Goal: Task Accomplishment & Management: Manage account settings

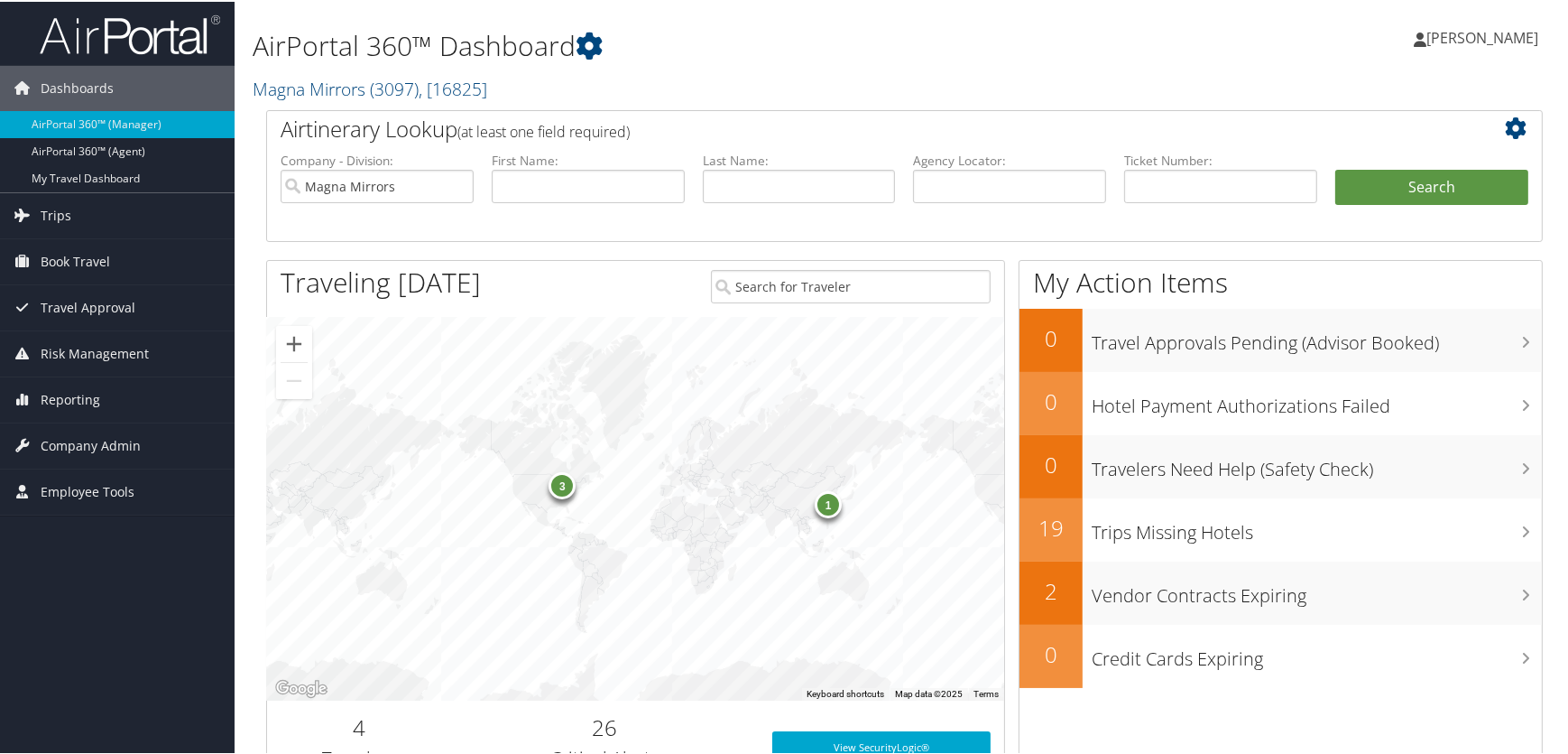
click at [866, 53] on h1 "AirPortal 360™ Dashboard" at bounding box center [687, 45] width 869 height 38
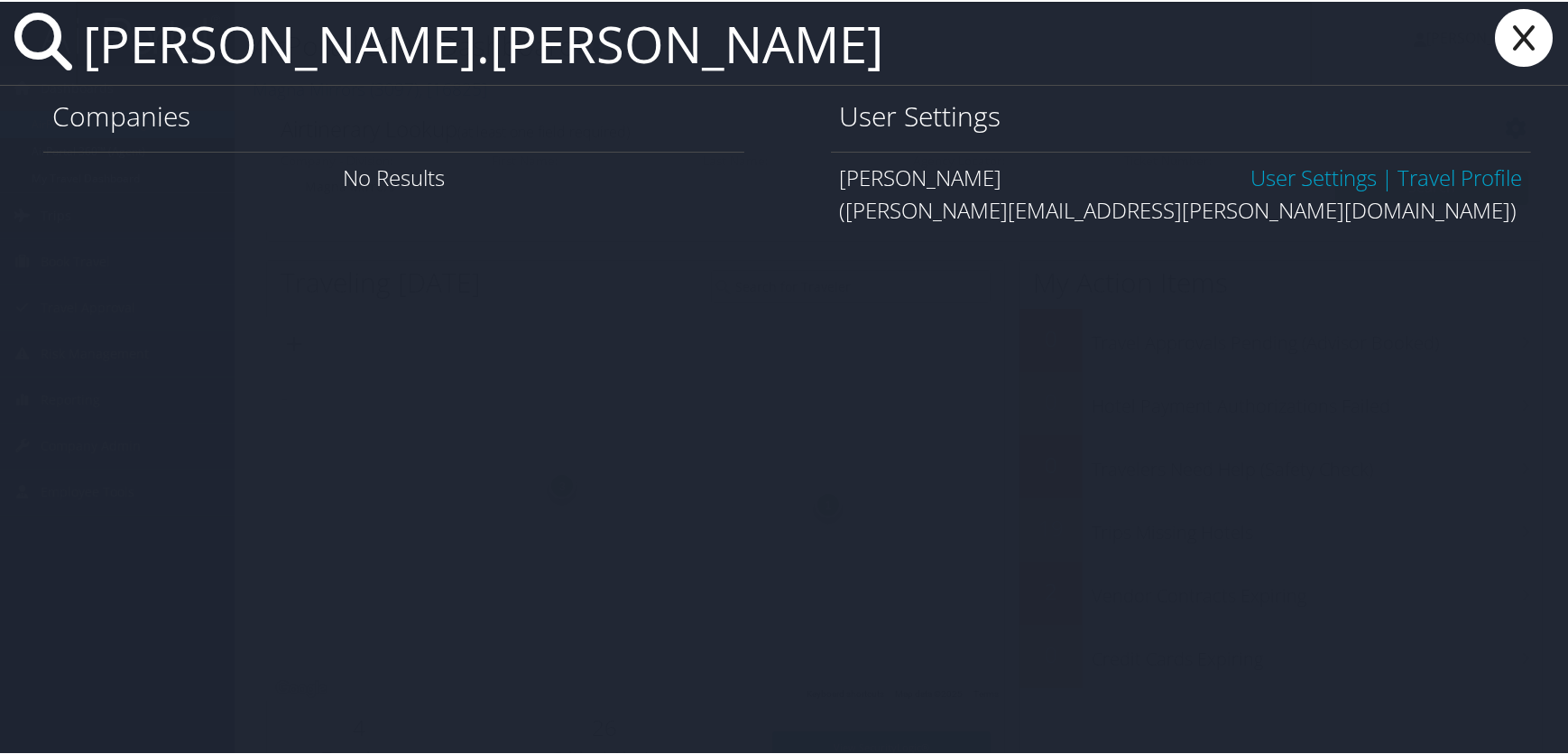
type input "[PERSON_NAME].[PERSON_NAME]"
click at [1290, 177] on link "User Settings" at bounding box center [1313, 175] width 126 height 29
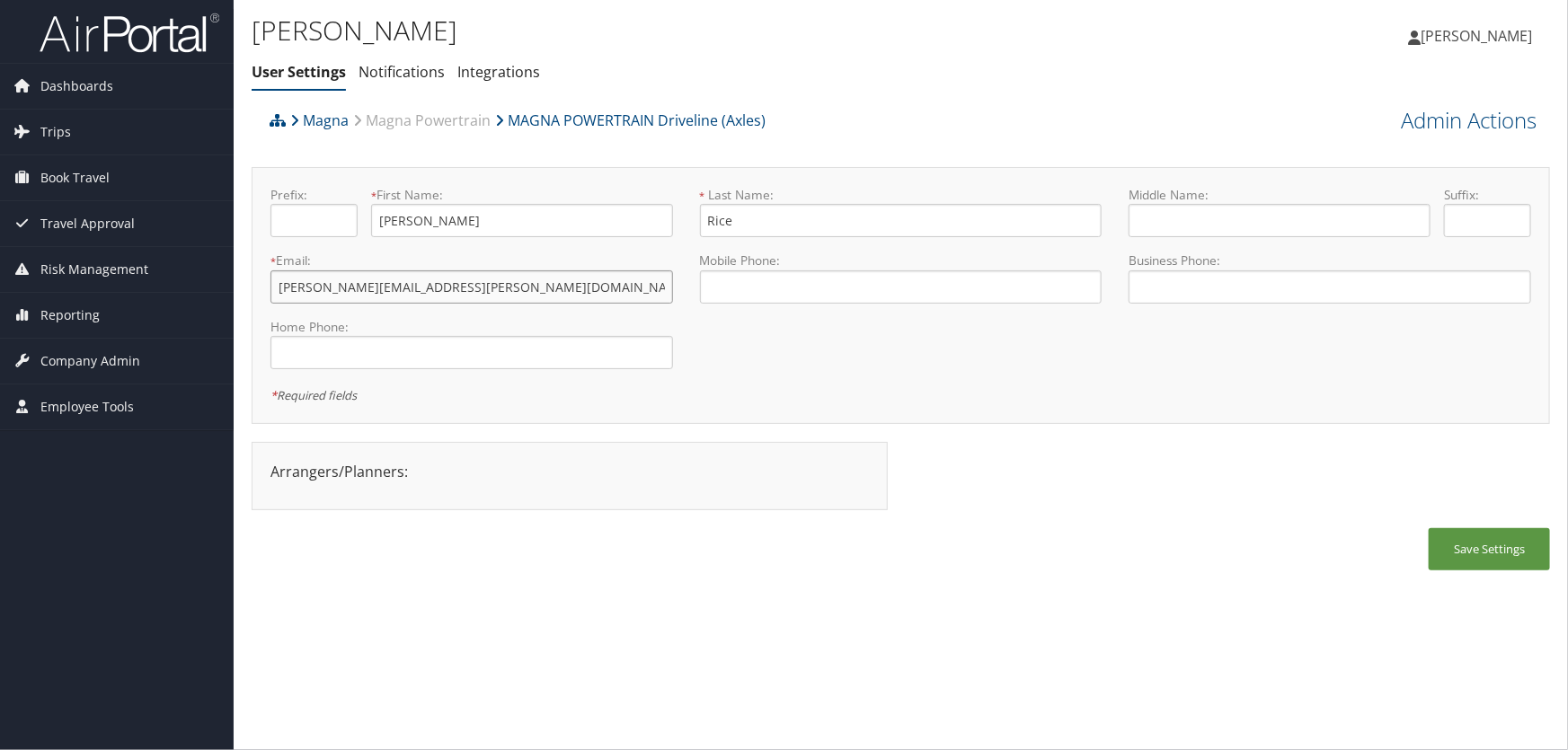
click at [340, 284] on input "ashley.rice@magna.com" at bounding box center [472, 287] width 402 height 33
type input "ashley.rice.delete@magna.com"
click at [1414, 123] on link "Admin Actions" at bounding box center [1469, 120] width 136 height 30
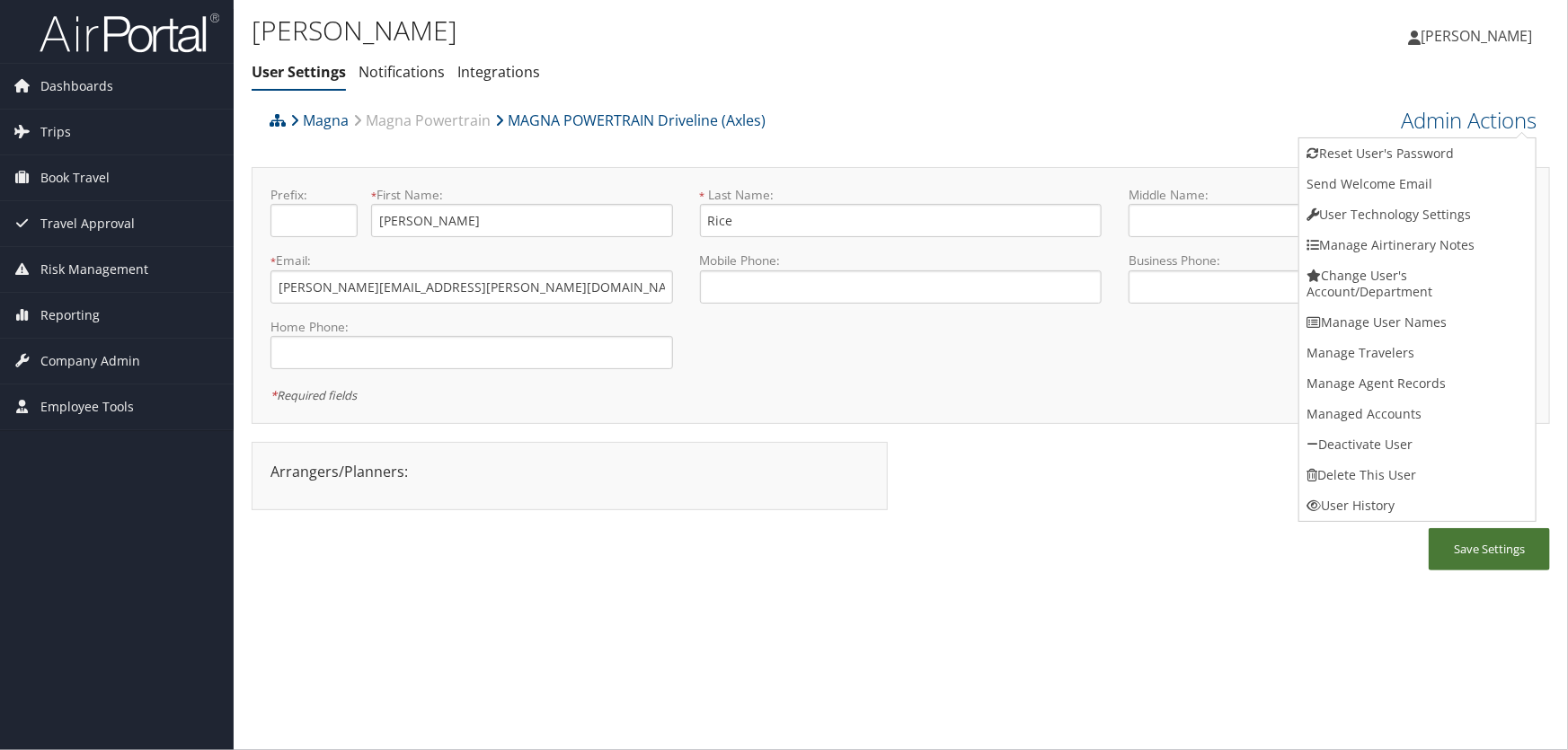
drag, startPoint x: 1481, startPoint y: 550, endPoint x: 1506, endPoint y: 530, distance: 32.0
click at [1482, 548] on button "Save Settings" at bounding box center [1490, 549] width 122 height 42
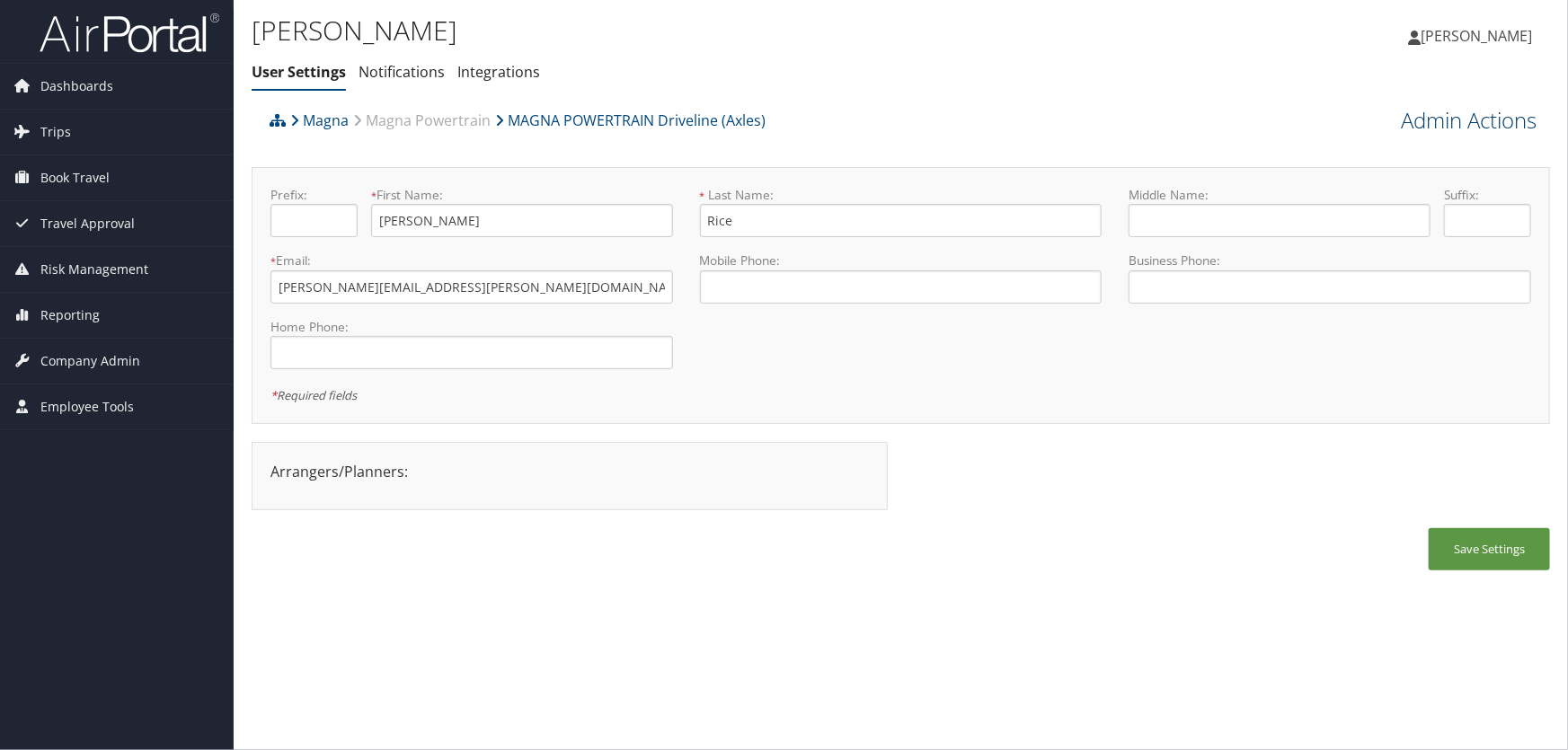
click at [1451, 122] on link "Admin Actions" at bounding box center [1469, 120] width 136 height 30
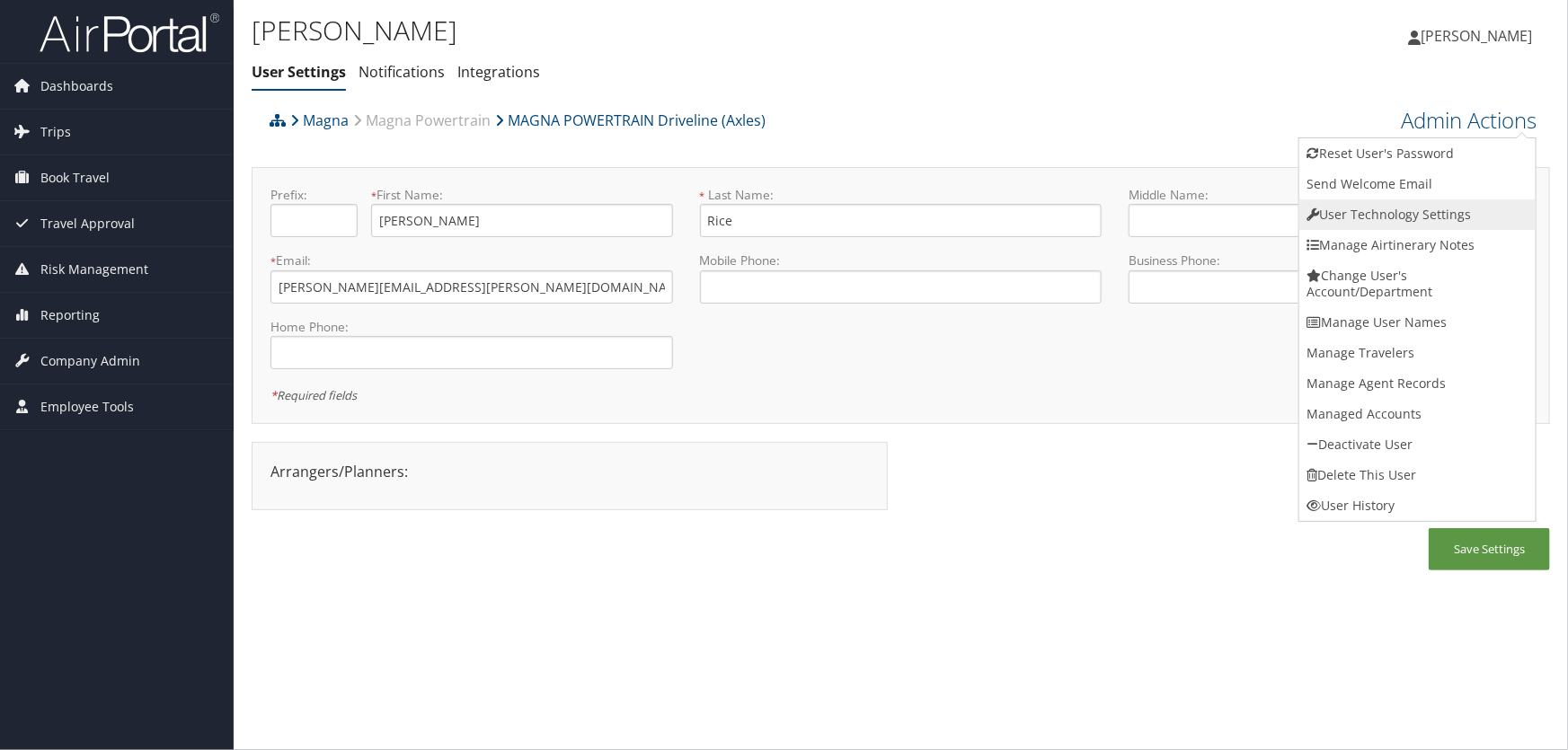
click at [1384, 215] on link "User Technology Settings" at bounding box center [1417, 214] width 236 height 30
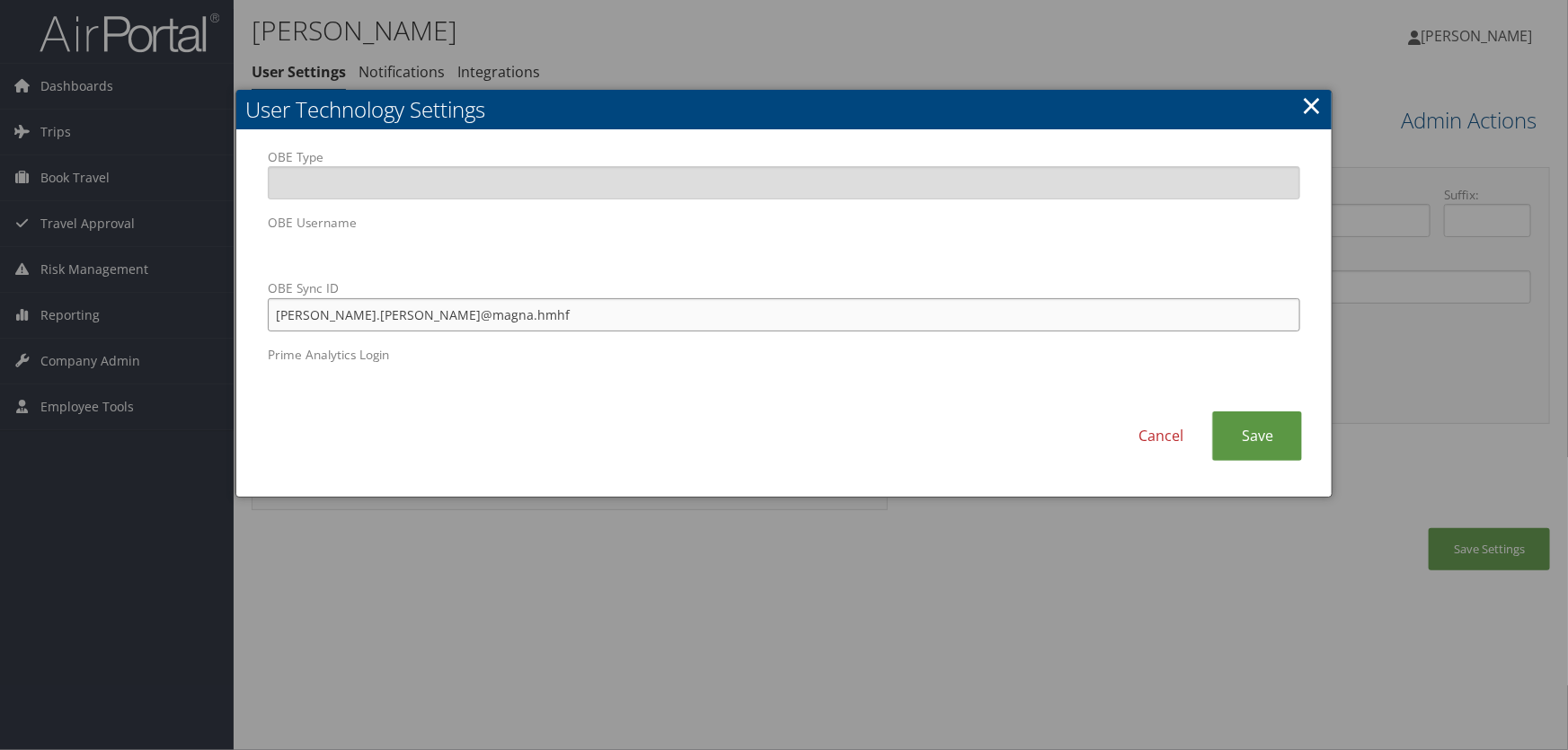
click at [340, 316] on input "ashley.rice@magna.hmhf" at bounding box center [784, 314] width 1034 height 33
type input "ashley.rice.delete@magna.hmhf"
click at [1264, 445] on link "Save" at bounding box center [1256, 436] width 90 height 49
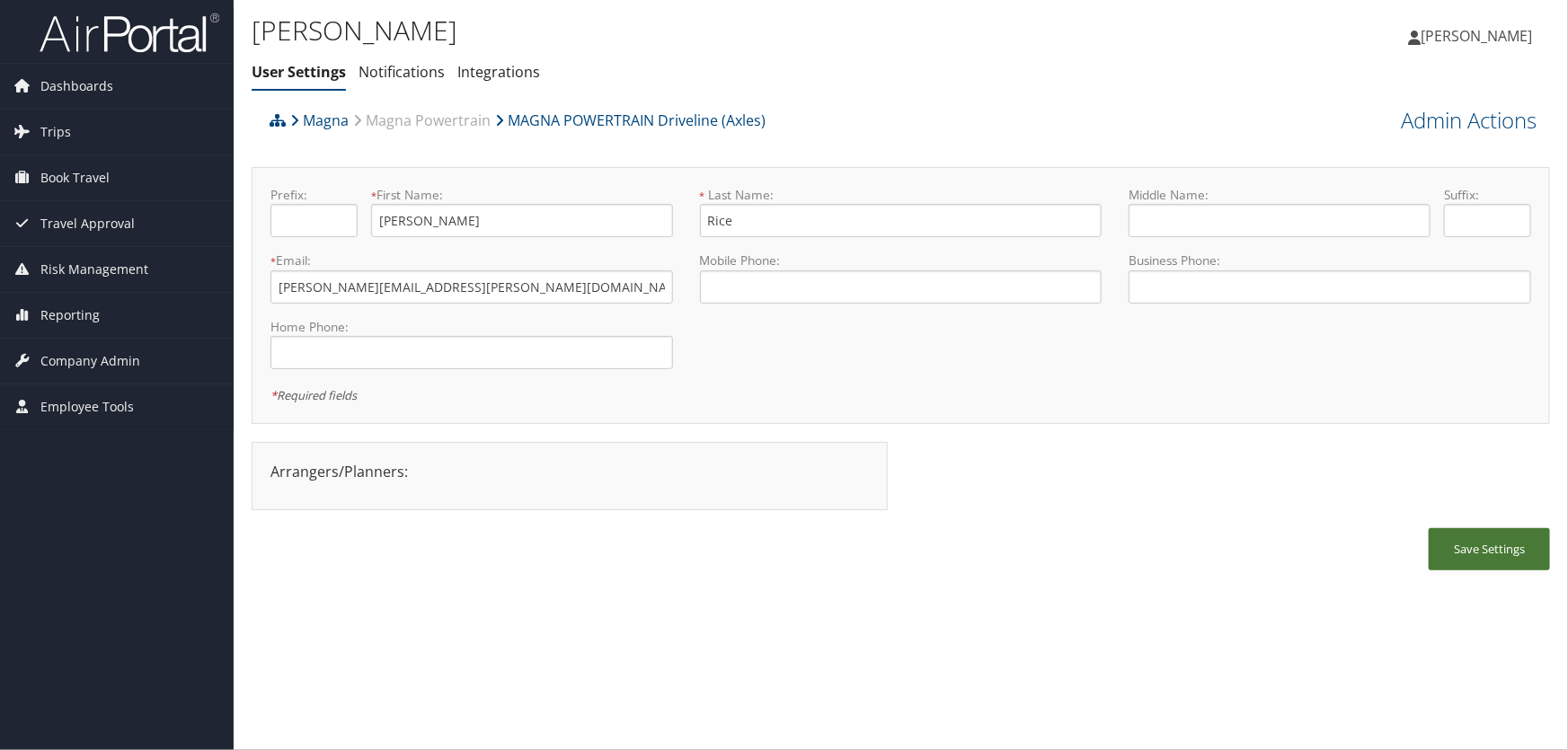
click at [1481, 554] on button "Save Settings" at bounding box center [1490, 549] width 122 height 42
click at [1439, 123] on link "Admin Actions" at bounding box center [1469, 120] width 136 height 30
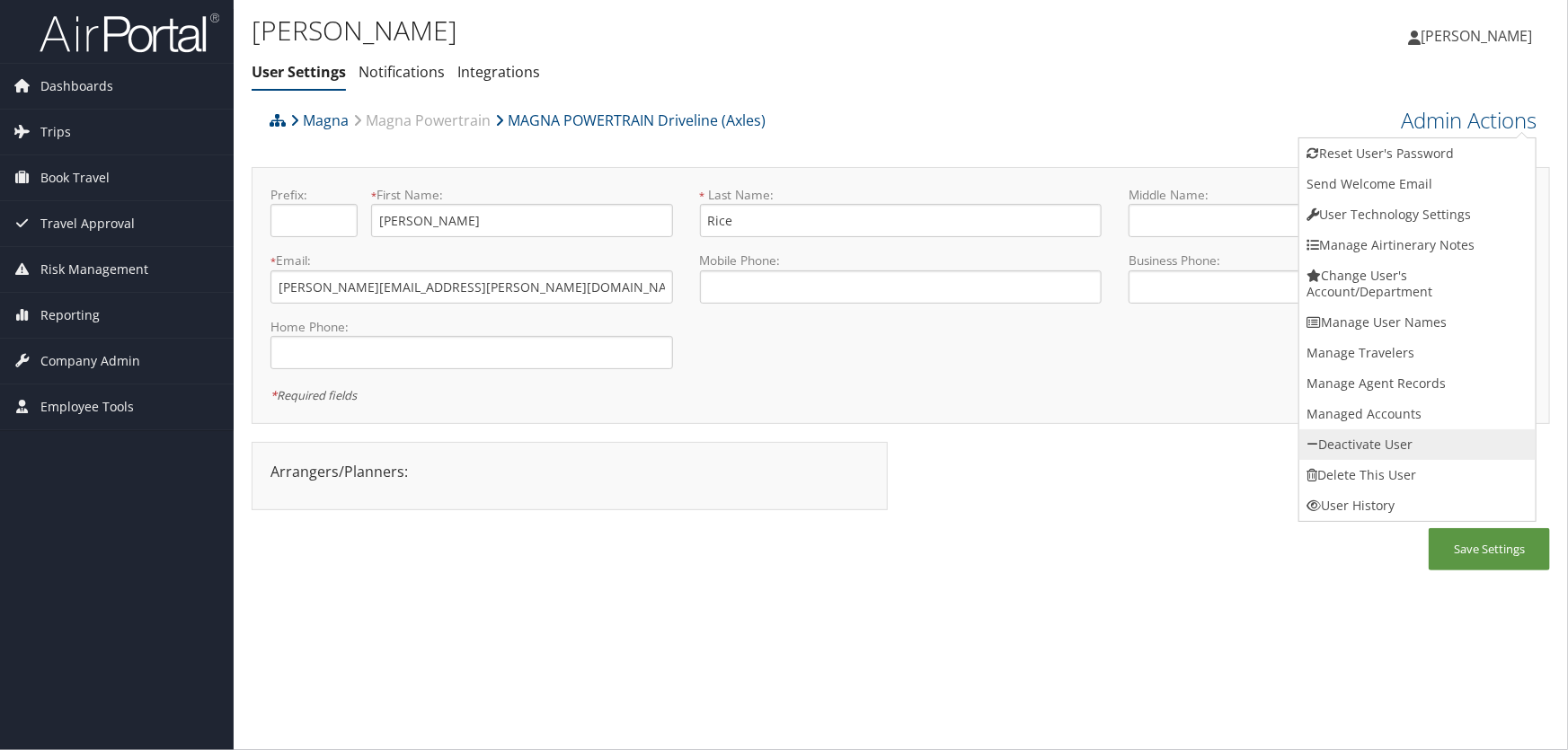
click at [1353, 446] on link "Deactivate User" at bounding box center [1417, 444] width 236 height 30
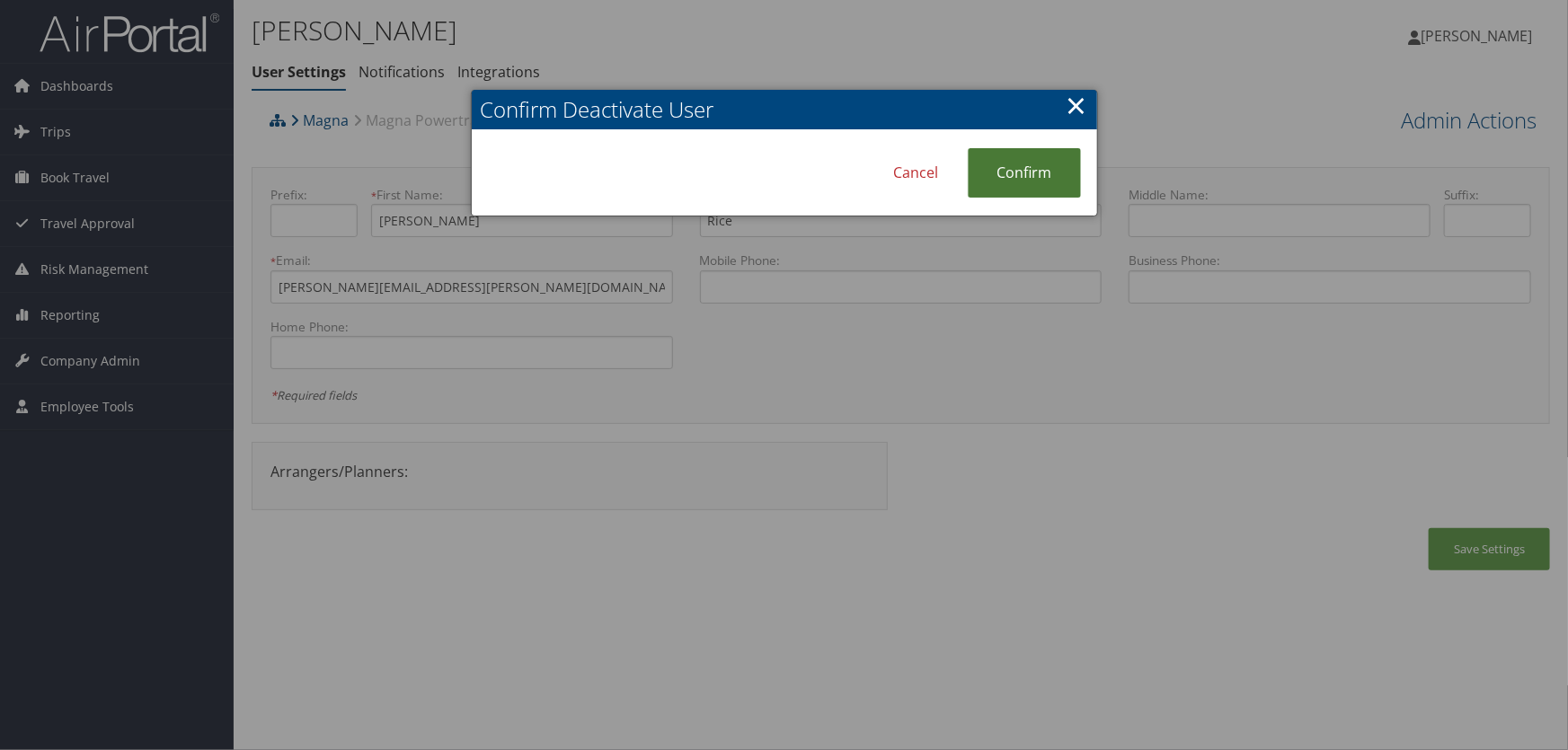
click at [1037, 175] on link "Confirm" at bounding box center [1024, 173] width 113 height 49
click at [1077, 107] on link "×" at bounding box center [1077, 105] width 21 height 36
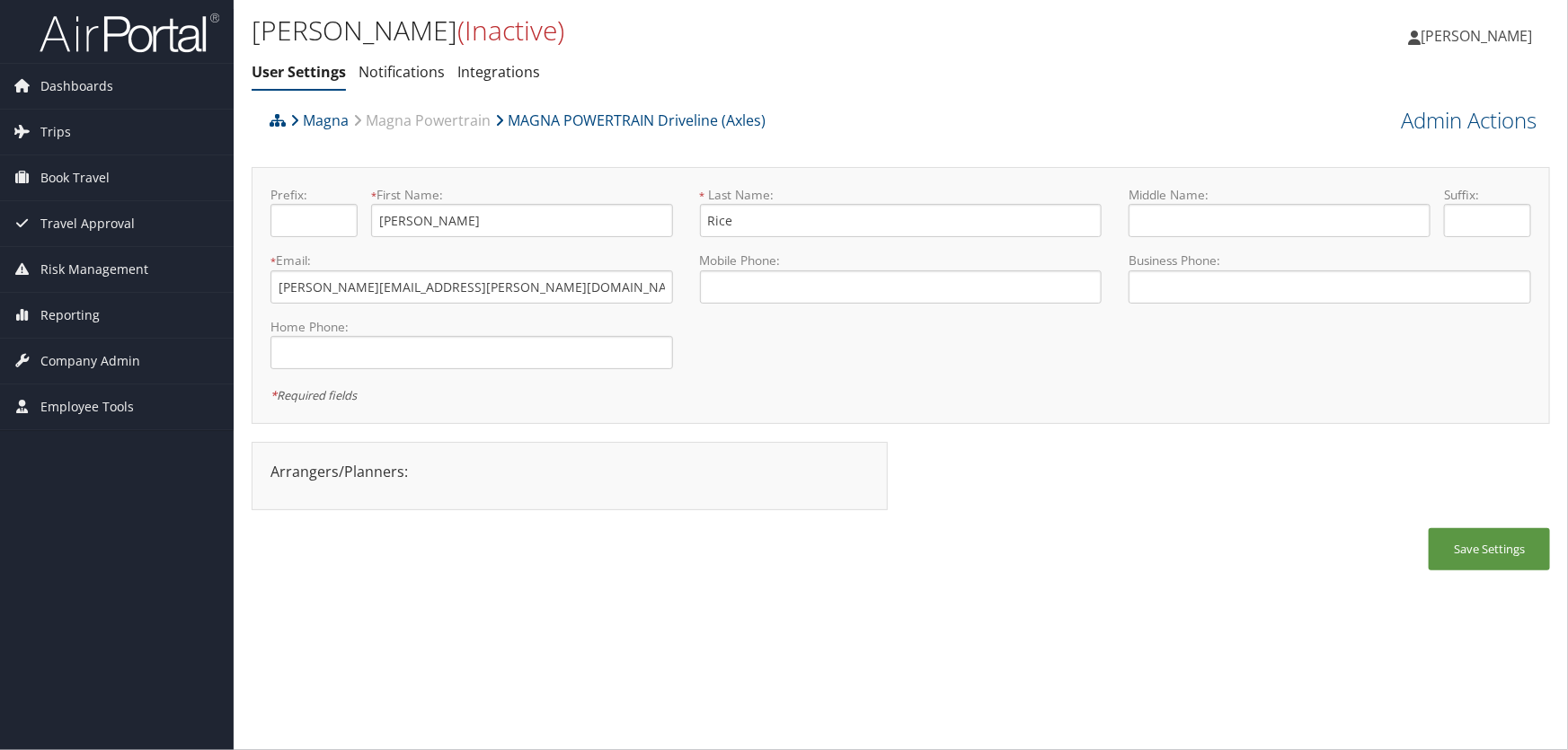
click at [753, 658] on div "Ashley Rice (Inactive) User Settings Notifications Integrations User Settings N…" at bounding box center [901, 375] width 1335 height 750
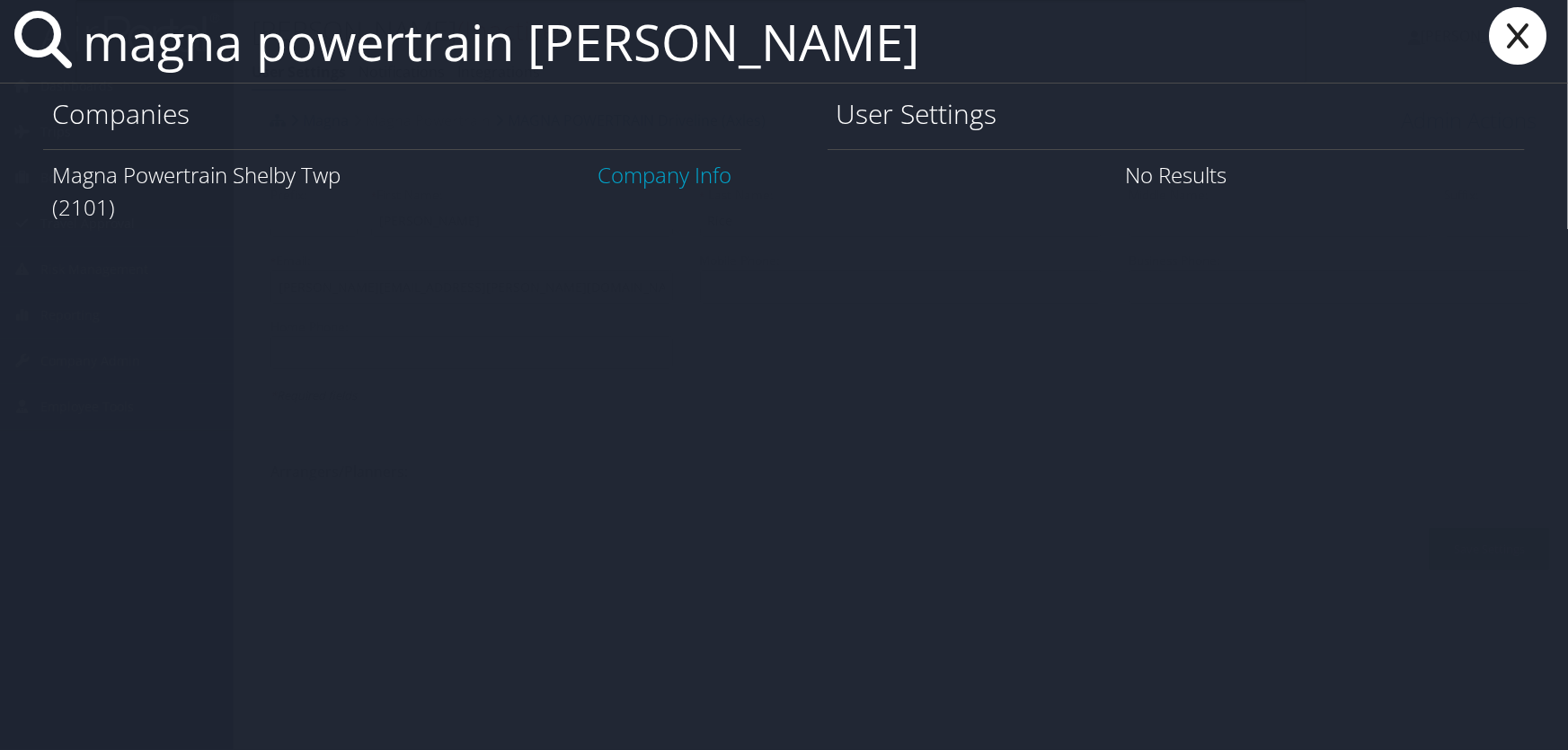
type input "magna powertrain shelby"
click at [658, 172] on link "Company Info" at bounding box center [666, 174] width 134 height 29
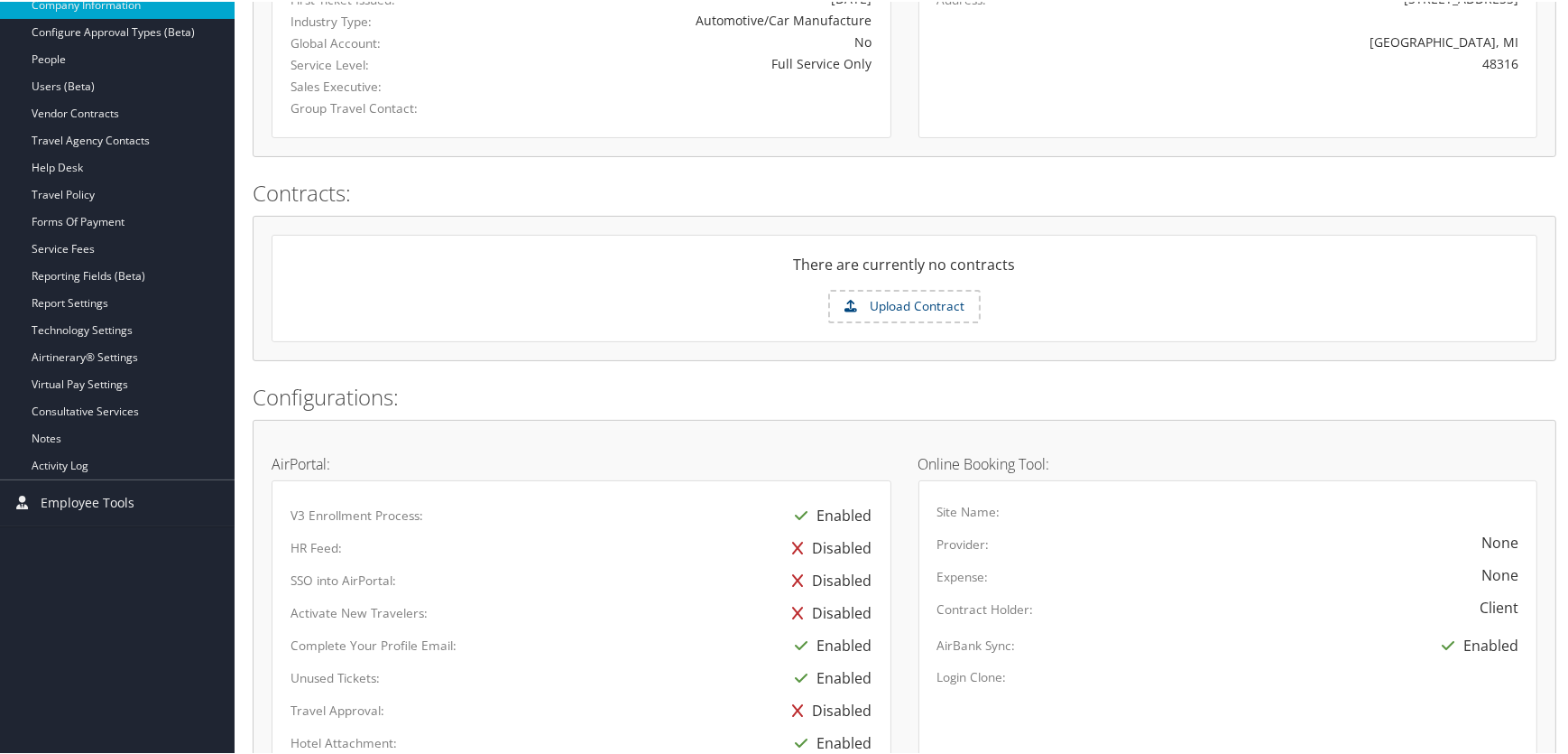
scroll to position [574, 0]
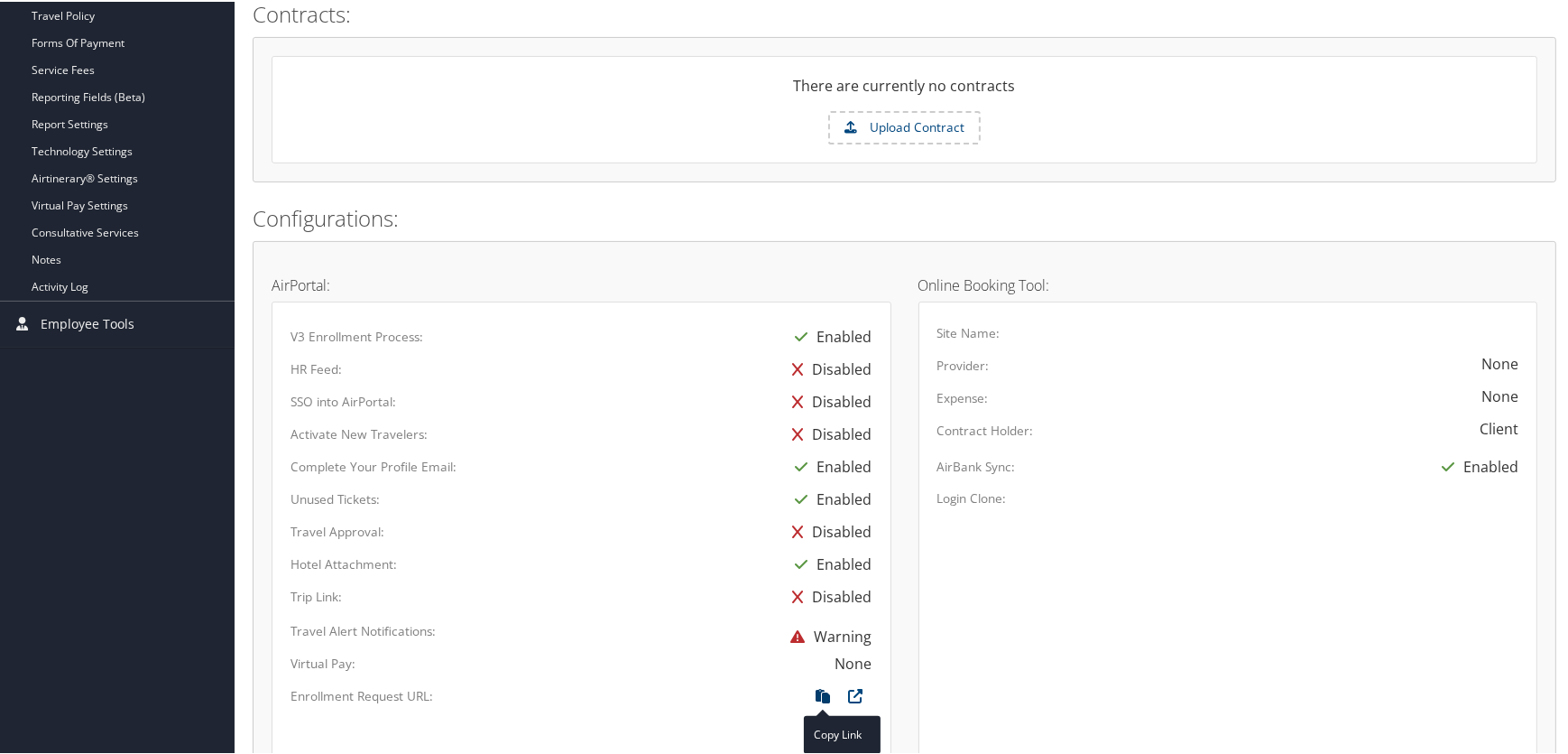
click at [816, 695] on icon at bounding box center [824, 698] width 32 height 24
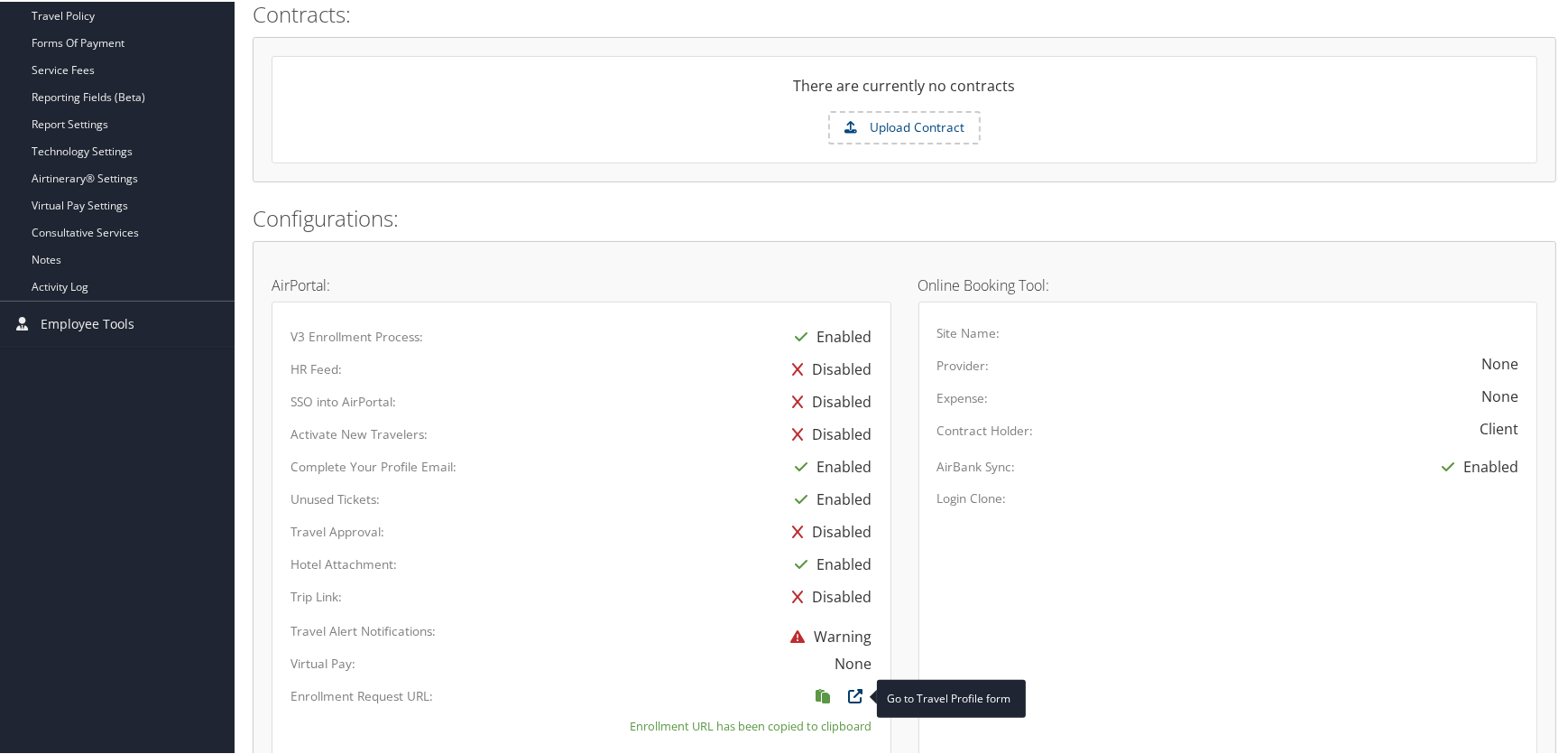
click at [856, 694] on icon at bounding box center [856, 698] width 32 height 24
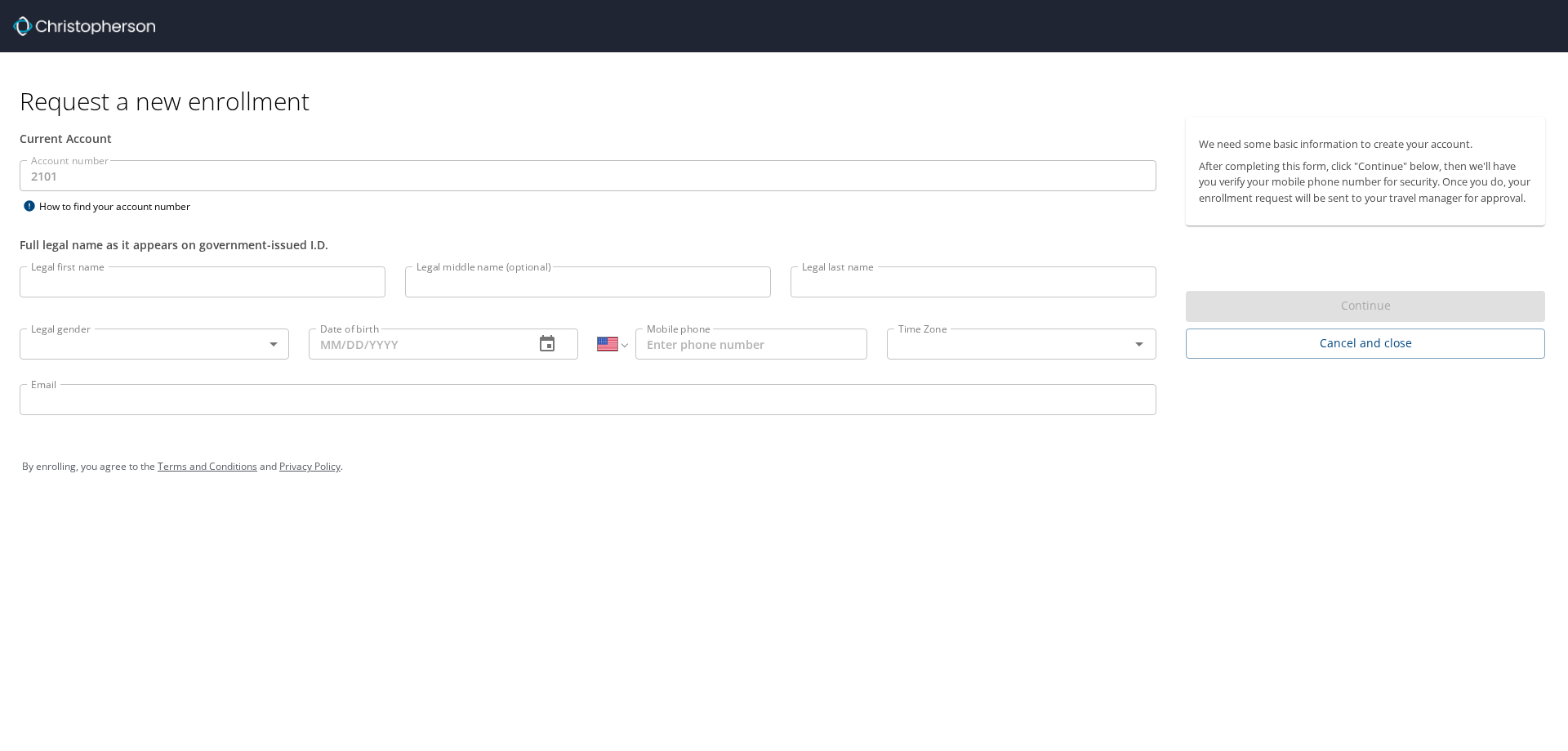
select select "US"
